Goal: Task Accomplishment & Management: Complete application form

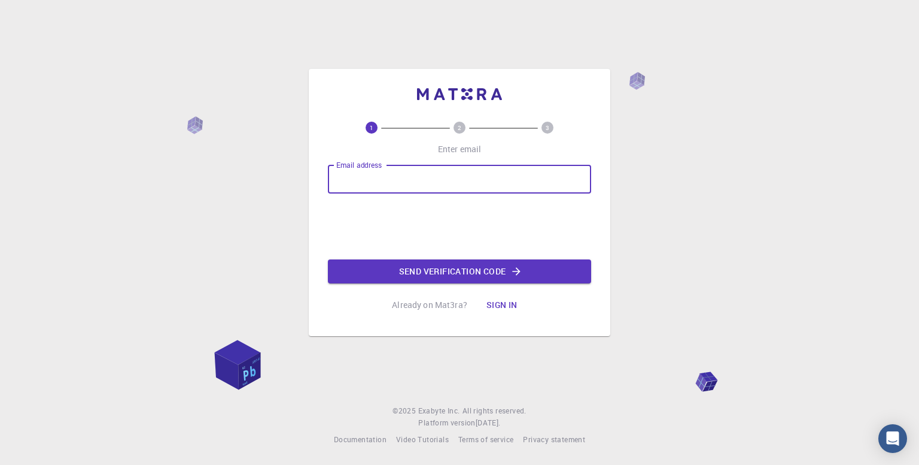
click at [462, 169] on input "Email address" at bounding box center [459, 179] width 263 height 29
type input "[EMAIL_ADDRESS][DOMAIN_NAME]"
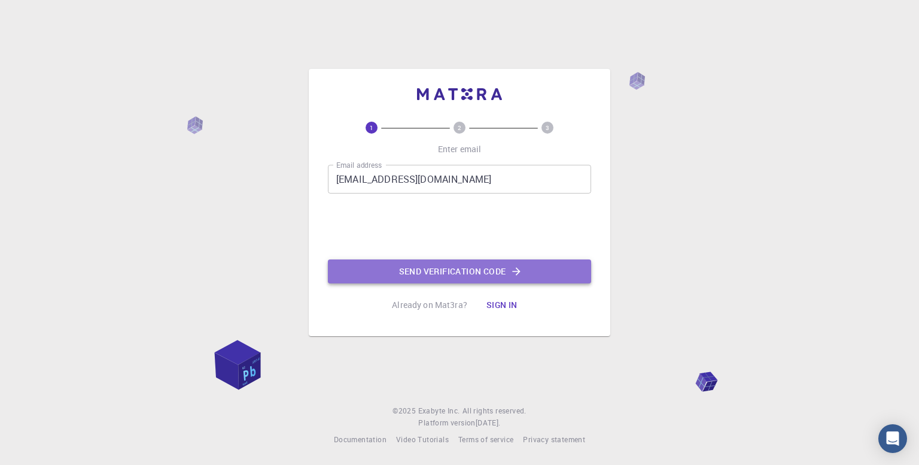
click at [438, 270] on button "Send verification code" at bounding box center [459, 271] width 263 height 24
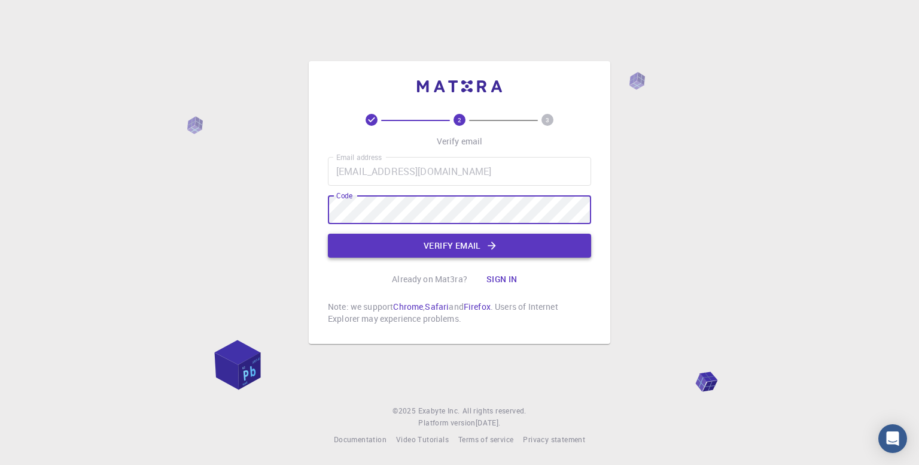
click at [430, 244] on button "Verify email" at bounding box center [459, 245] width 263 height 24
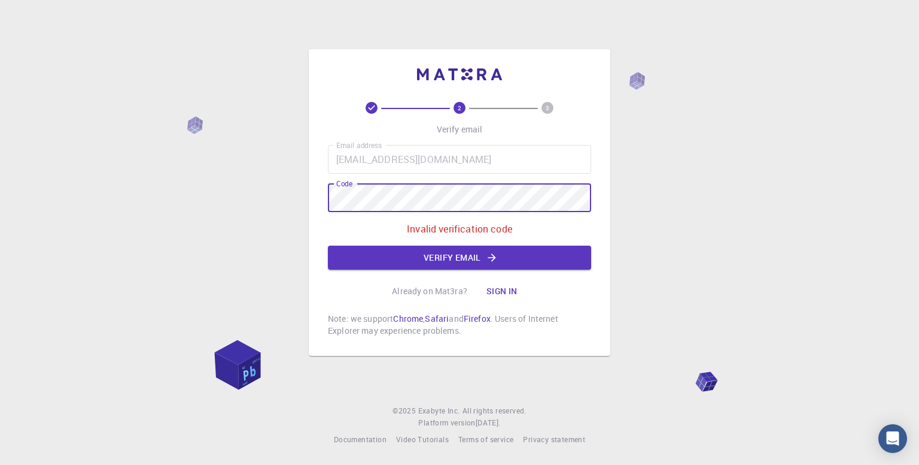
click at [307, 197] on div "2 3 Verify email Email address [EMAIL_ADDRESS][DOMAIN_NAME] Email address Code …" at bounding box center [459, 232] width 919 height 465
click at [408, 262] on button "Verify email" at bounding box center [459, 257] width 263 height 24
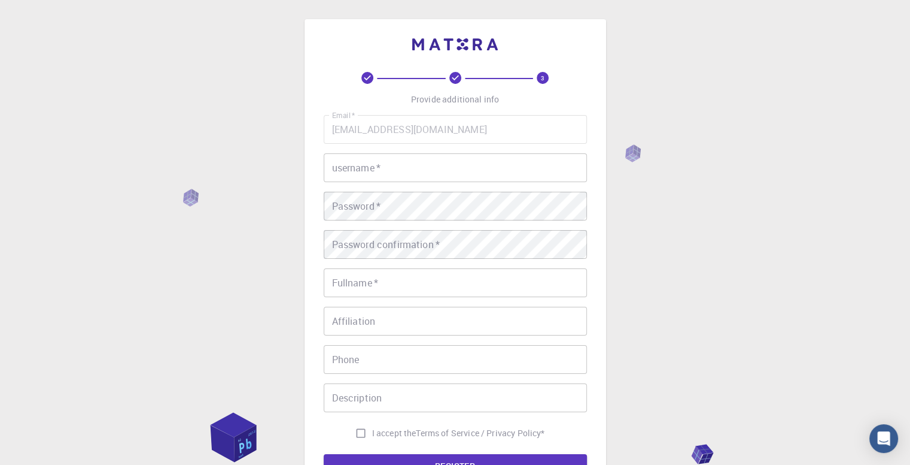
click at [397, 171] on input "username   *" at bounding box center [455, 167] width 263 height 29
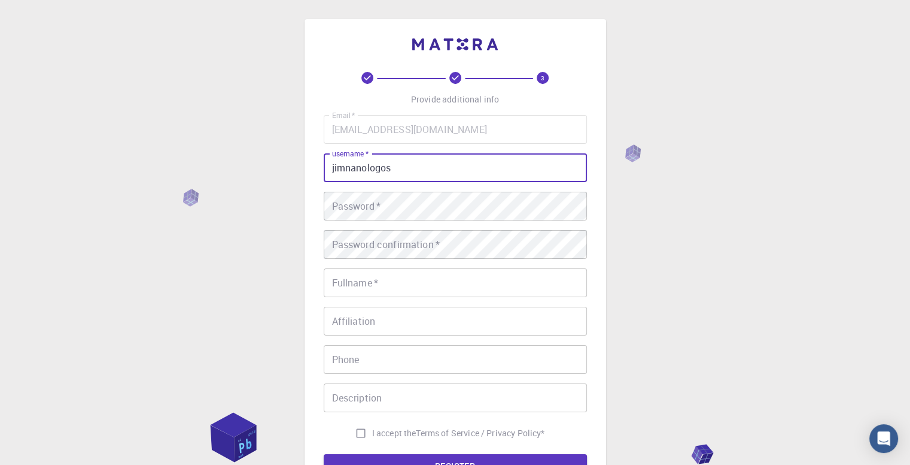
type input "jimnanologos"
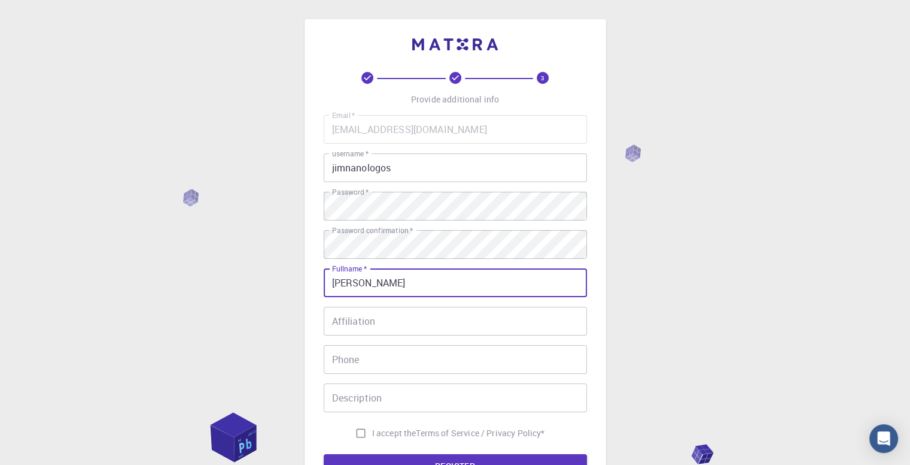
type input "[PERSON_NAME]"
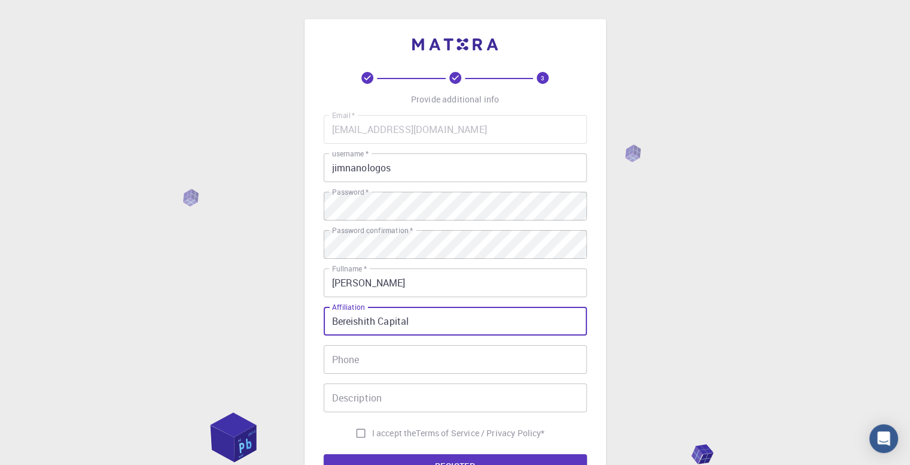
type input "Bereishith Capital"
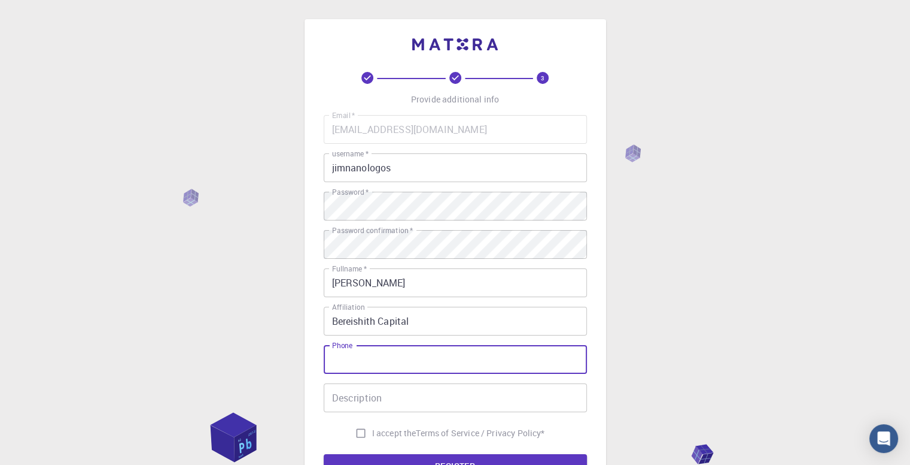
type input "0"
type input "9880443372"
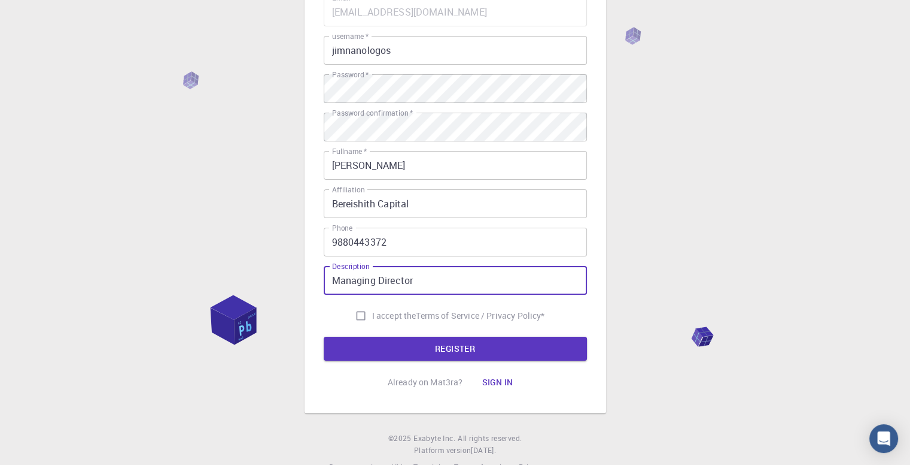
scroll to position [120, 0]
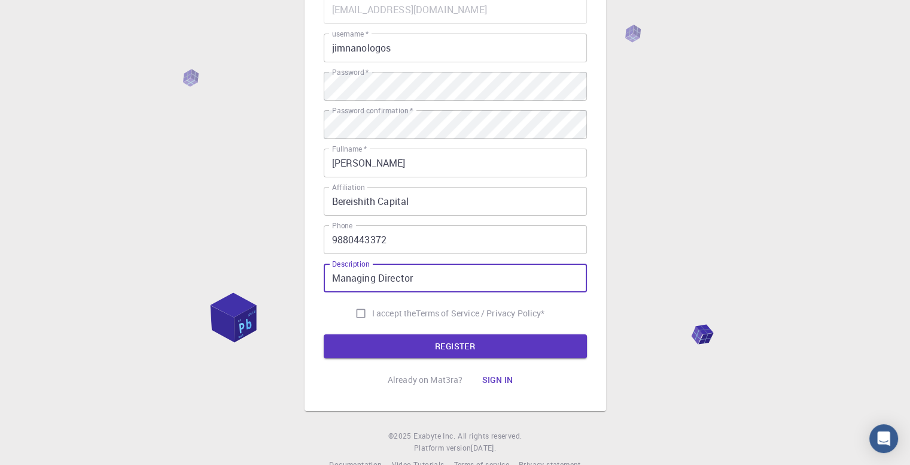
type input "Managing Director"
click at [353, 314] on input "I accept the Terms of Service / Privacy Policy *" at bounding box center [361, 313] width 23 height 23
checkbox input "true"
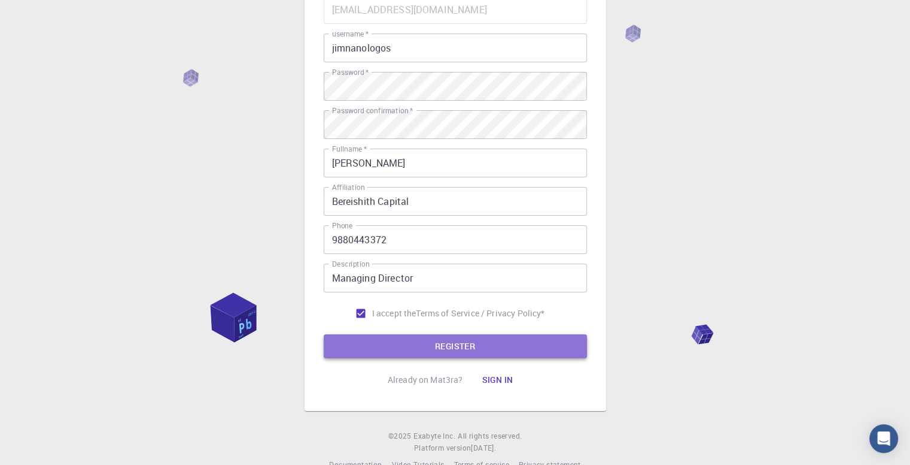
click at [454, 351] on button "REGISTER" at bounding box center [455, 346] width 263 height 24
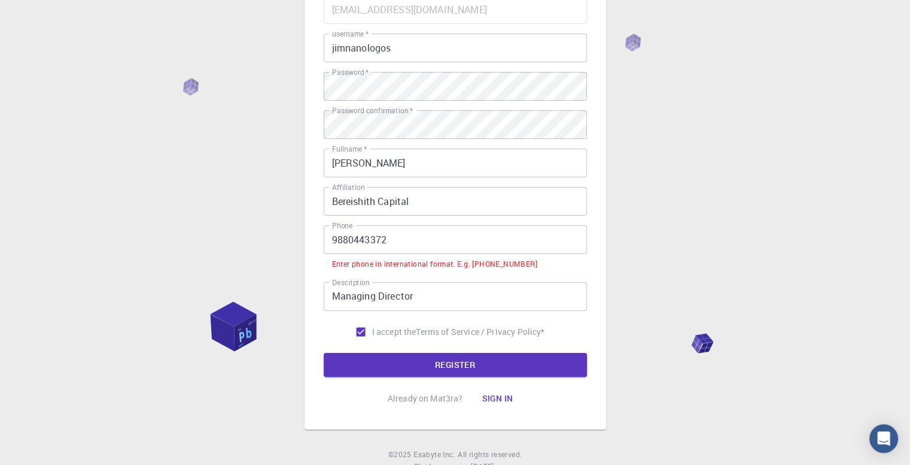
click at [330, 238] on input "9880443372" at bounding box center [455, 239] width 263 height 29
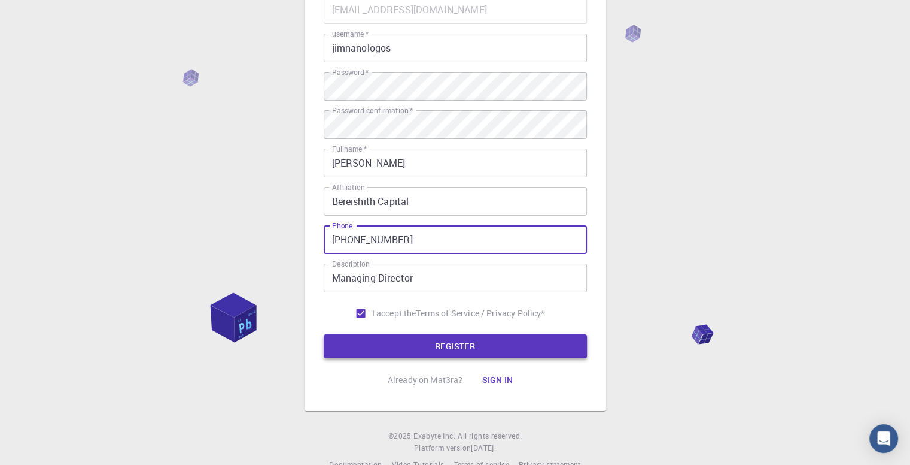
type input "[PHONE_NUMBER]"
click at [447, 350] on button "REGISTER" at bounding box center [455, 346] width 263 height 24
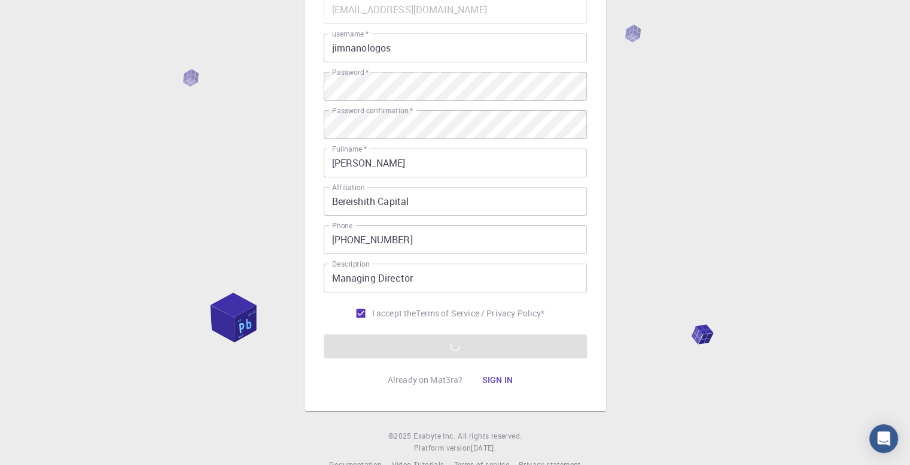
scroll to position [0, 0]
